Goal: Information Seeking & Learning: Learn about a topic

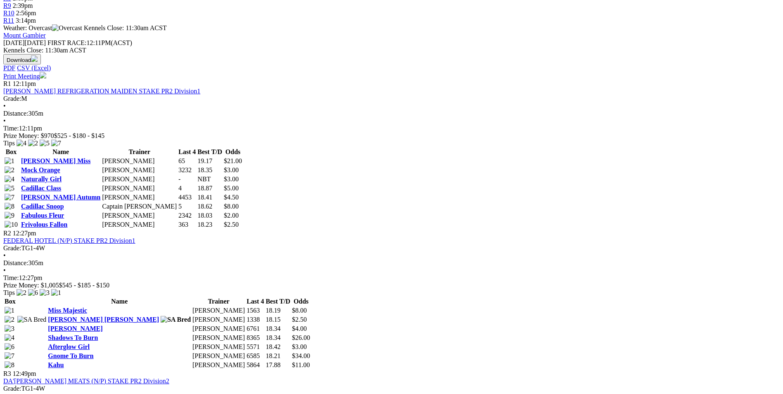
scroll to position [206, 0]
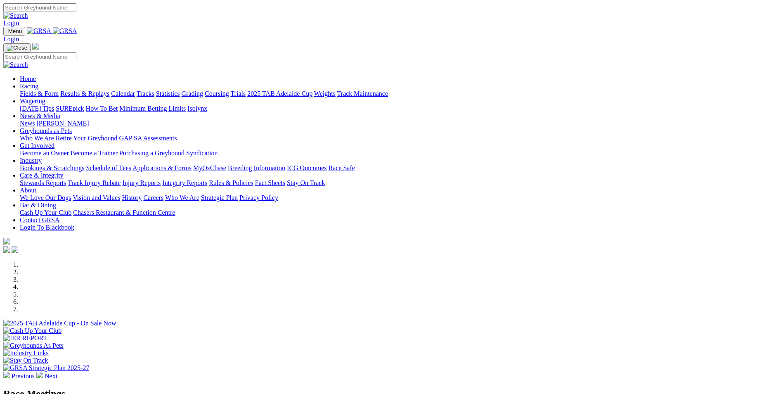
scroll to position [206, 0]
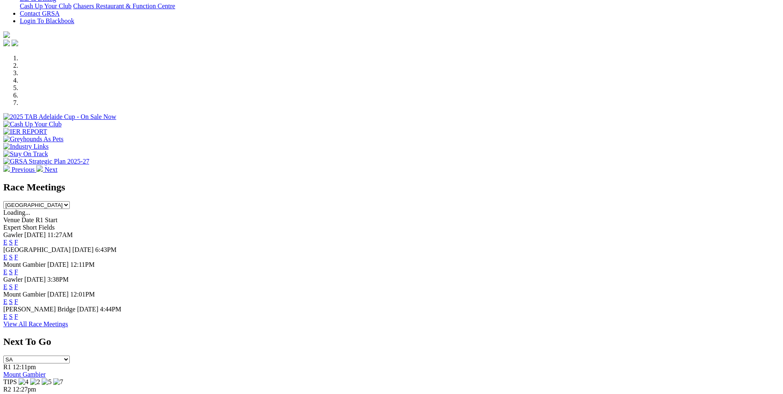
drag, startPoint x: 0, startPoint y: 0, endPoint x: 499, endPoint y: 288, distance: 576.2
click at [18, 298] on link "F" at bounding box center [16, 301] width 4 height 7
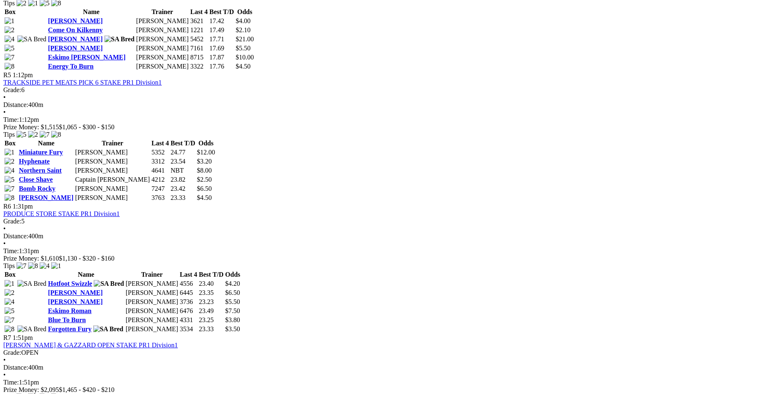
scroll to position [867, 0]
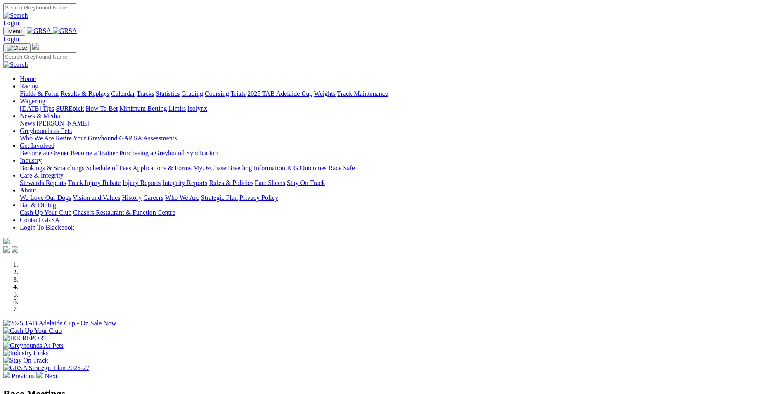
click at [135, 90] on link "Calendar" at bounding box center [123, 93] width 24 height 7
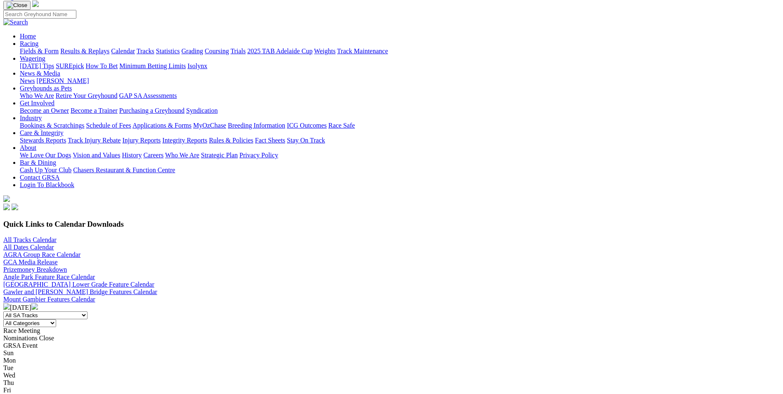
scroll to position [206, 0]
